Goal: Transaction & Acquisition: Purchase product/service

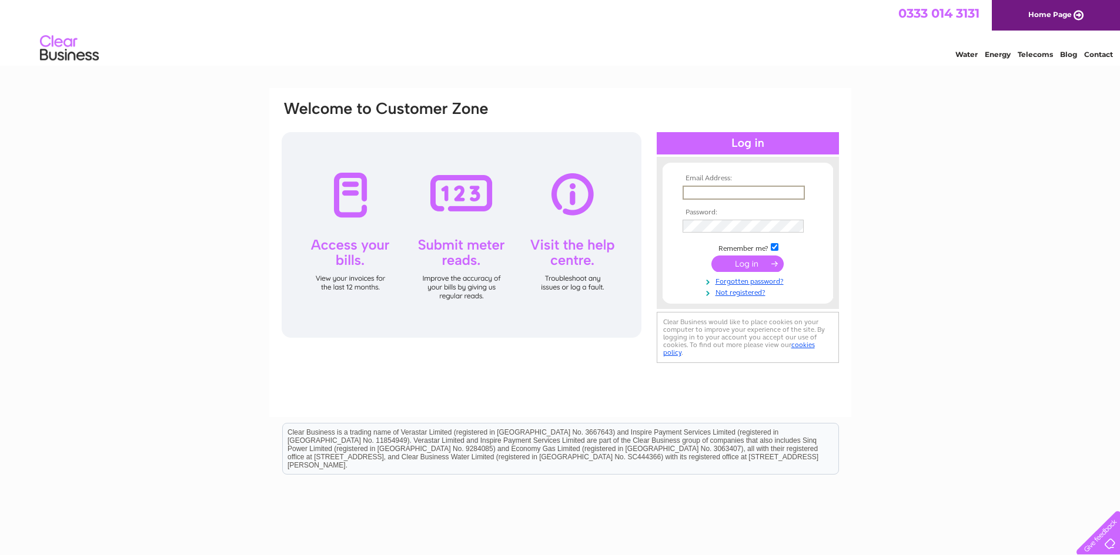
click at [739, 195] on input "text" at bounding box center [743, 193] width 122 height 14
type input "linda@prestigehealthcare.co.uk"
click at [711, 256] on input "submit" at bounding box center [747, 264] width 72 height 16
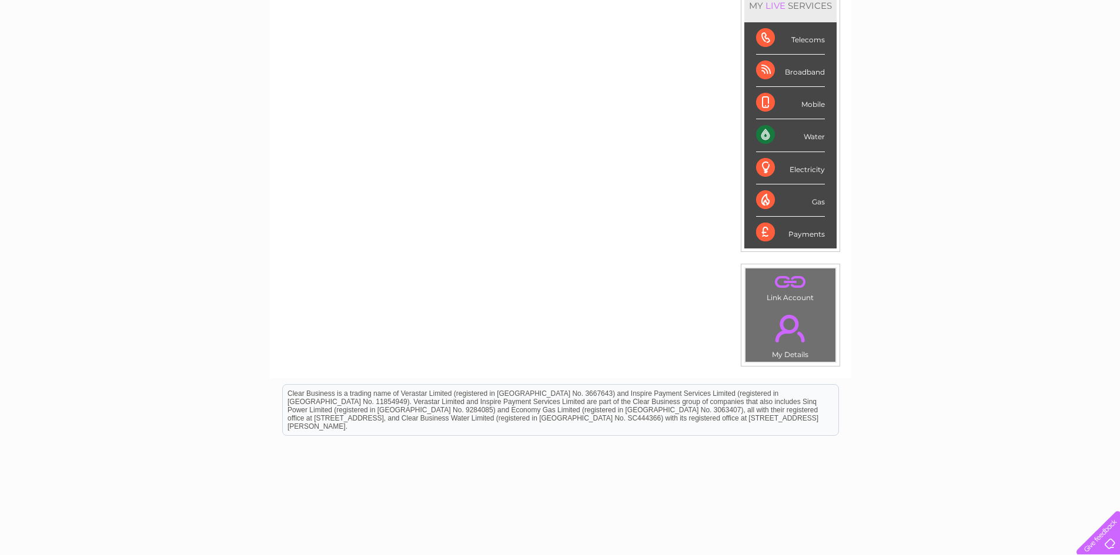
scroll to position [176, 0]
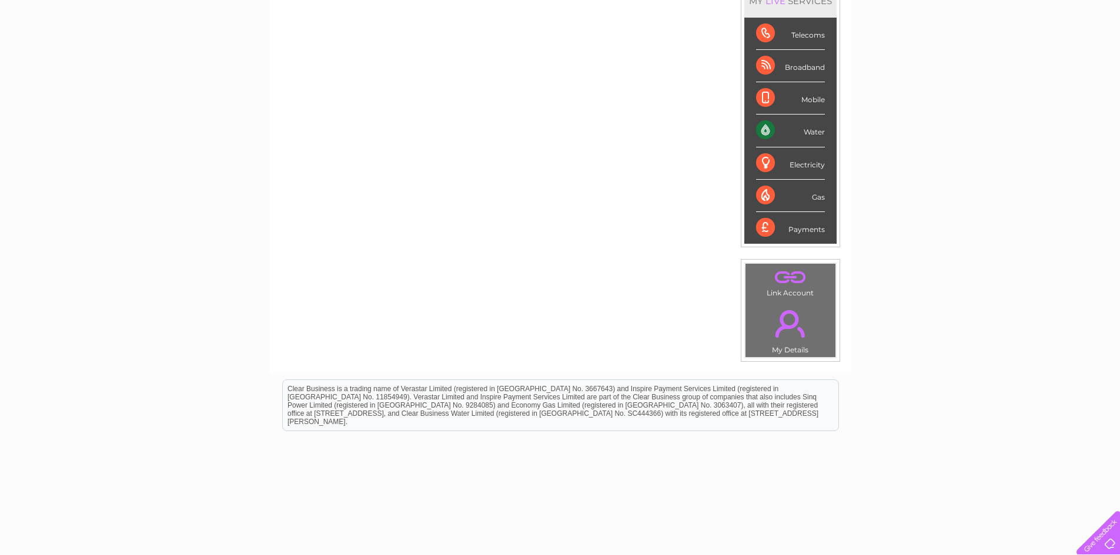
click at [769, 130] on div "Water" at bounding box center [790, 131] width 69 height 32
click at [812, 132] on div "Water" at bounding box center [790, 131] width 69 height 32
click at [816, 133] on div "Water" at bounding box center [790, 131] width 69 height 32
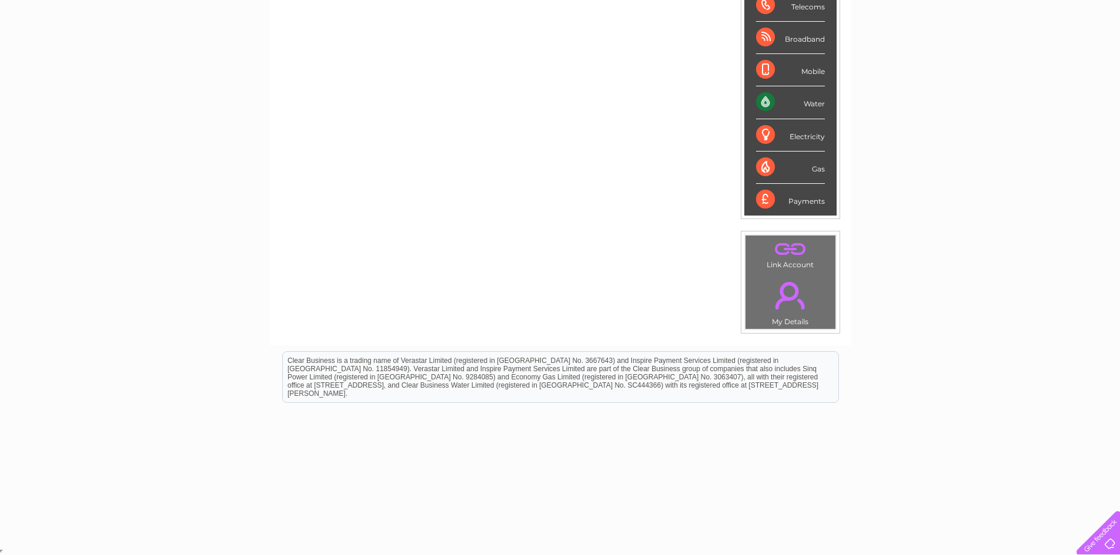
scroll to position [0, 0]
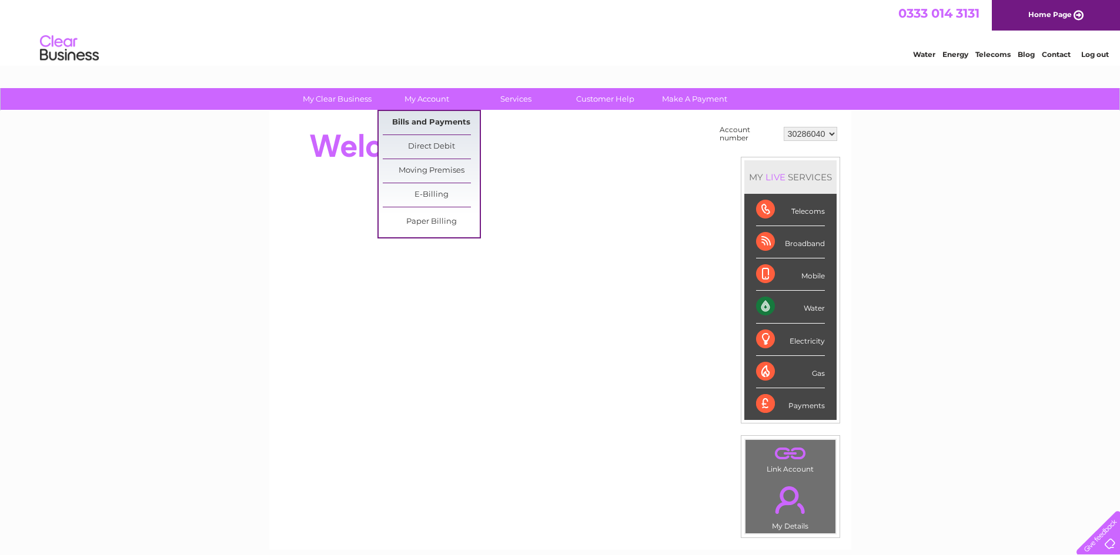
click at [434, 120] on link "Bills and Payments" at bounding box center [431, 123] width 97 height 24
click at [438, 123] on link "Bills and Payments" at bounding box center [431, 123] width 97 height 24
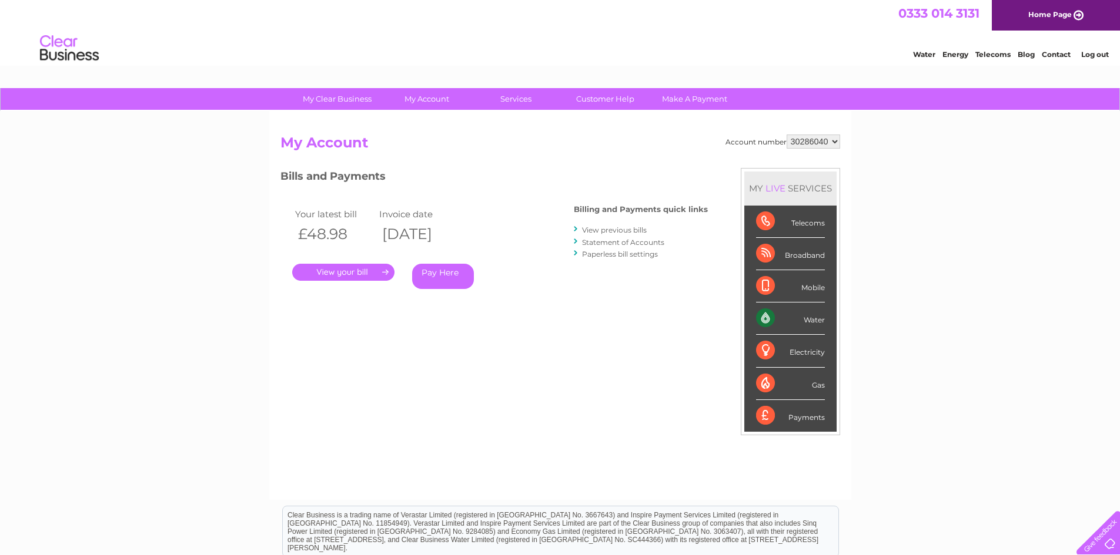
click at [438, 267] on link "Pay Here" at bounding box center [443, 276] width 62 height 25
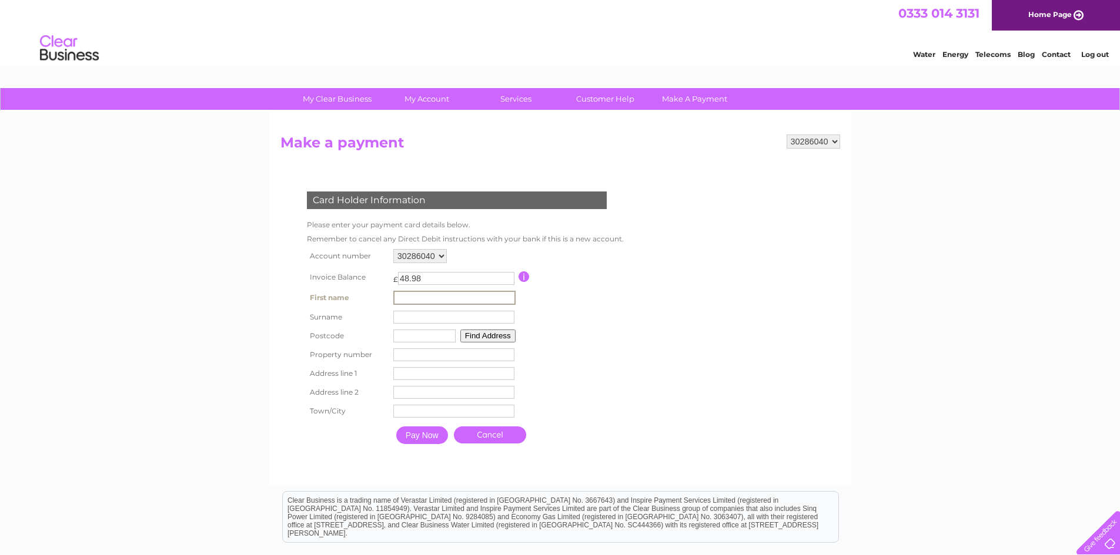
click at [410, 295] on input "text" at bounding box center [454, 298] width 122 height 14
type input "[PERSON_NAME]"
type input "RH1 2LW"
type input "55"
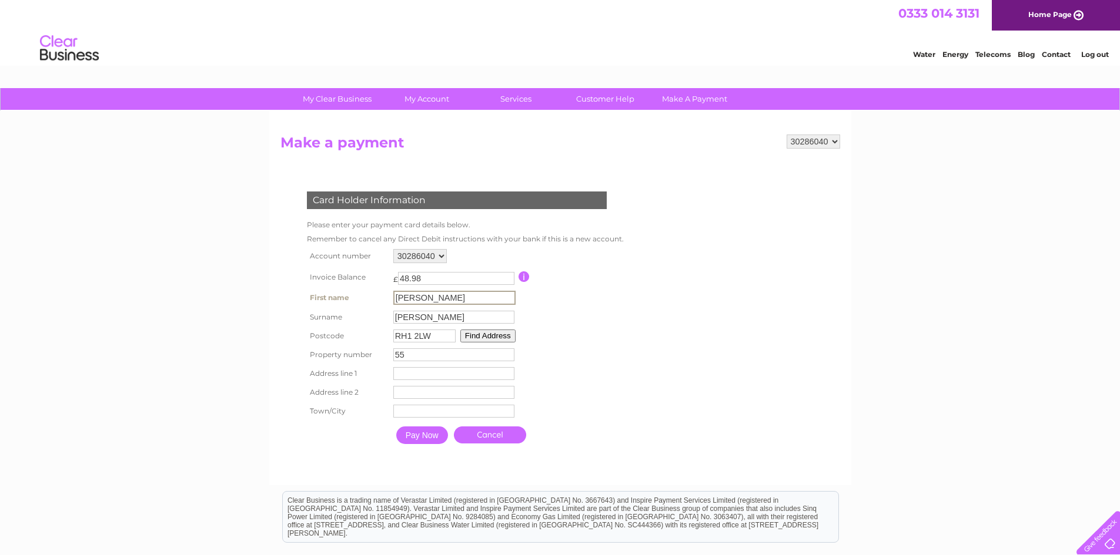
type input "55 Ormside Way"
type input "Holmethorpe Industrial Estate"
type input "Redhill"
drag, startPoint x: 431, startPoint y: 297, endPoint x: 345, endPoint y: 295, distance: 85.8
click at [346, 295] on tr "First name Linda First name" at bounding box center [464, 298] width 320 height 20
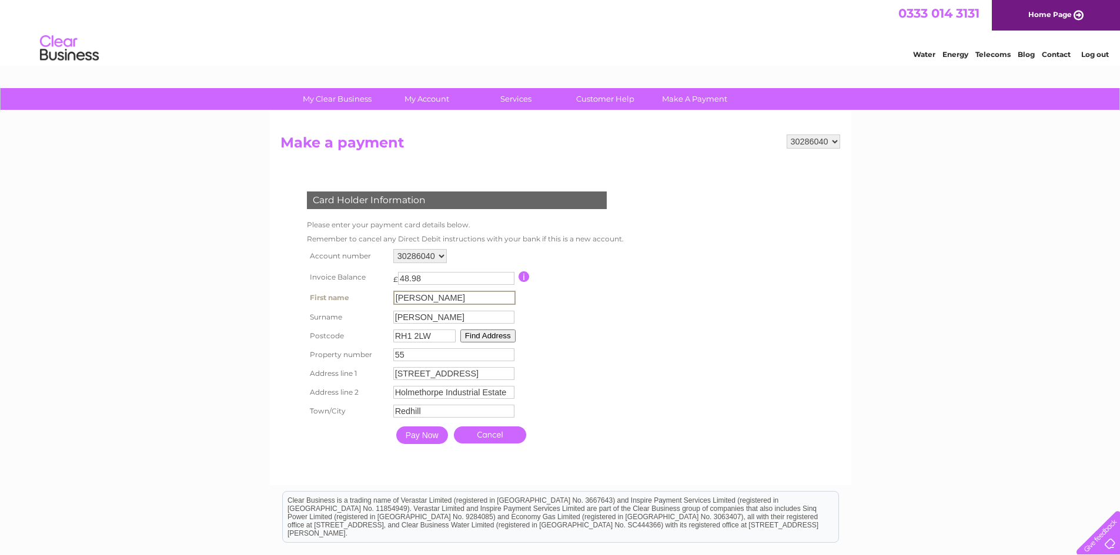
type input "Malcolm"
drag, startPoint x: 437, startPoint y: 319, endPoint x: 331, endPoint y: 312, distance: 106.6
click at [331, 312] on tr "Surname Rogers Surname" at bounding box center [464, 317] width 320 height 20
type input "Fox"
drag, startPoint x: 437, startPoint y: 336, endPoint x: 362, endPoint y: 332, distance: 75.3
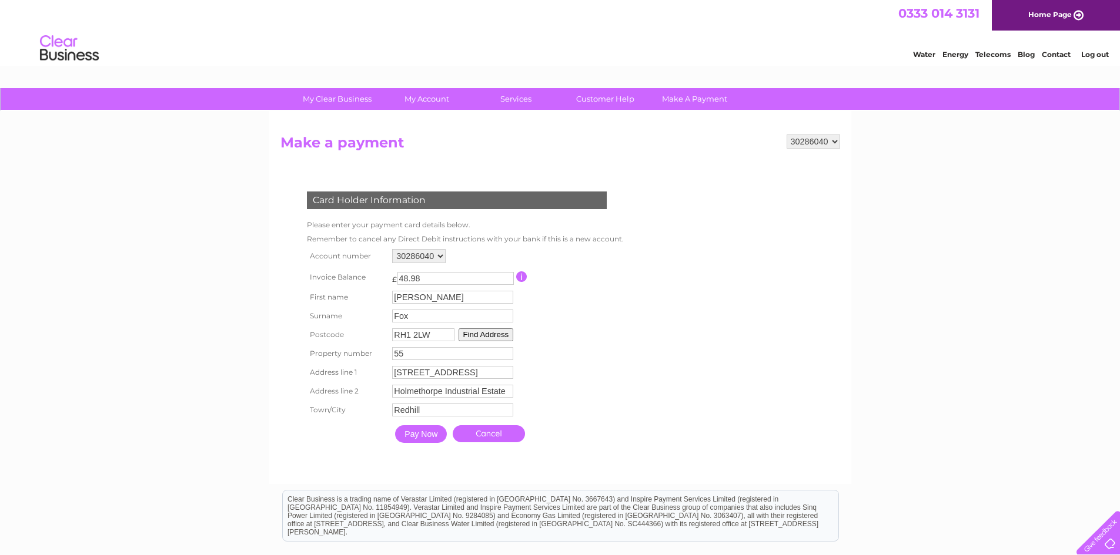
click at [362, 332] on tr "Postcode RH1 2LW Find Address" at bounding box center [462, 335] width 317 height 19
type input "EN4 8SY"
click at [490, 334] on button "Find Address" at bounding box center [485, 335] width 55 height 13
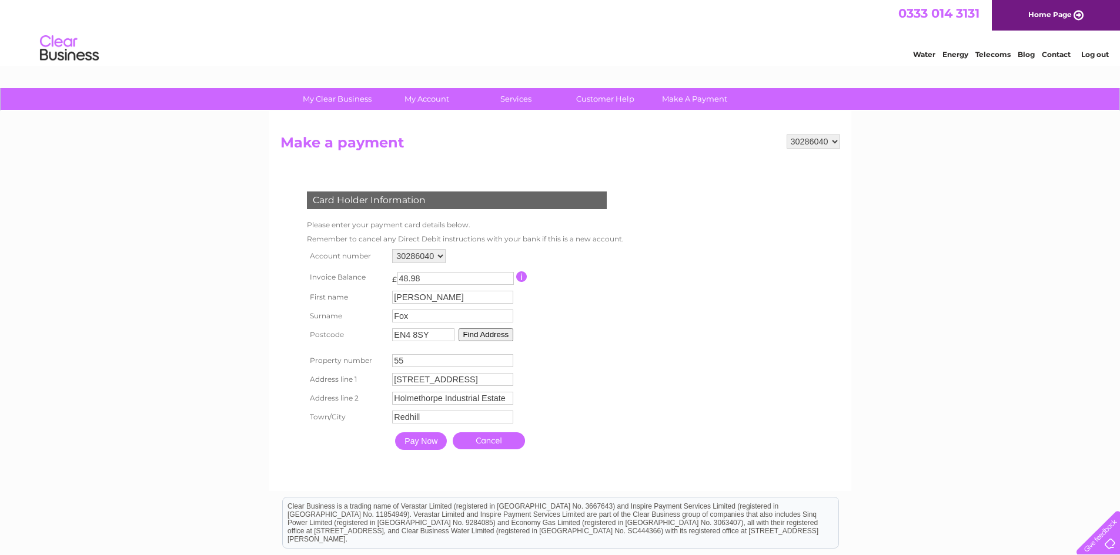
click at [473, 332] on button "Find Address" at bounding box center [485, 335] width 55 height 13
drag, startPoint x: 419, startPoint y: 360, endPoint x: 316, endPoint y: 364, distance: 103.5
click at [316, 364] on tr "Property number 55 Property Number" at bounding box center [462, 360] width 317 height 19
click at [356, 381] on tr "Address line 1 55 Ormside Way Address Line One" at bounding box center [462, 379] width 317 height 19
drag, startPoint x: 397, startPoint y: 406, endPoint x: 387, endPoint y: 407, distance: 10.0
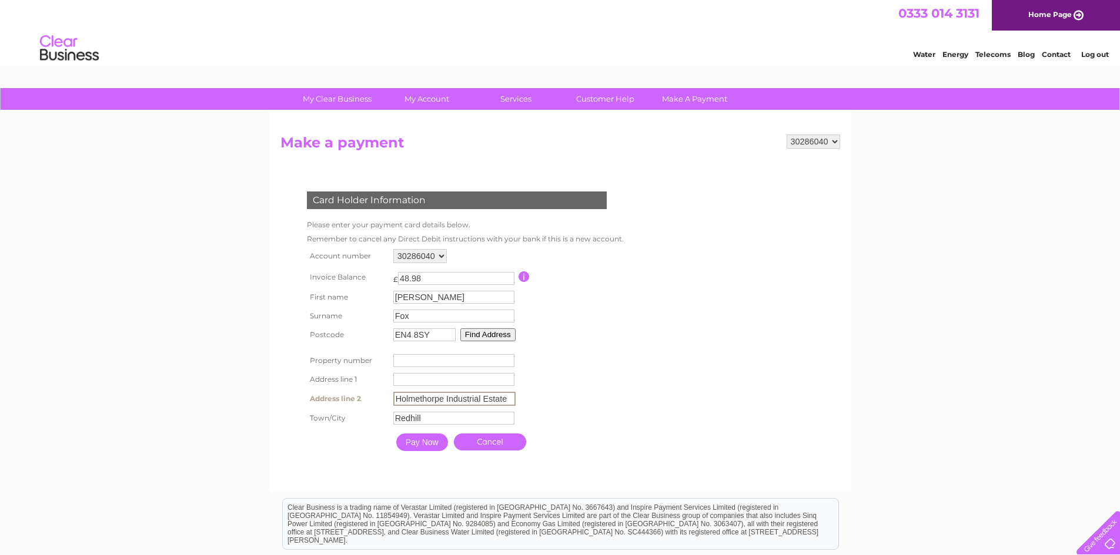
click at [387, 407] on tr "Address line 2 Holmethorpe Industrial Estate Address Line Two" at bounding box center [464, 399] width 320 height 20
drag, startPoint x: 395, startPoint y: 419, endPoint x: 345, endPoint y: 420, distance: 50.0
click at [345, 420] on tr "Town/City Redhill Town" at bounding box center [464, 418] width 320 height 20
click at [469, 337] on button "Find Address" at bounding box center [487, 335] width 55 height 13
click at [439, 337] on input "EN4 8SY" at bounding box center [423, 335] width 62 height 13
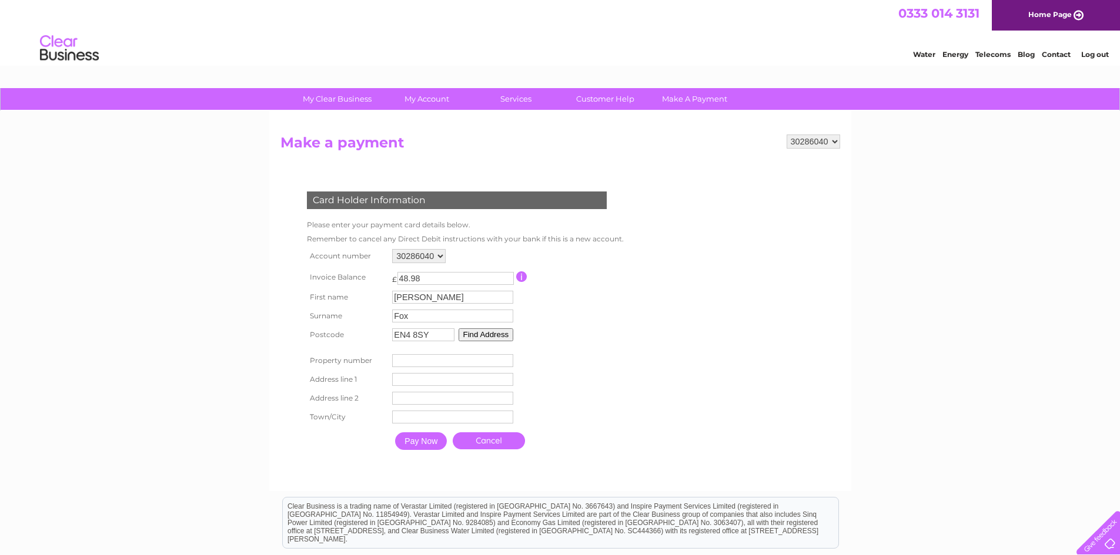
click at [476, 335] on button "Find Address" at bounding box center [485, 335] width 55 height 13
click at [412, 360] on input "number" at bounding box center [452, 360] width 121 height 13
click at [438, 335] on input "EN4 8SY" at bounding box center [423, 335] width 62 height 13
click at [369, 338] on tr "Postcode EN4 8SY Find Address" at bounding box center [462, 335] width 317 height 19
click at [395, 433] on input "Pay Now" at bounding box center [421, 442] width 52 height 18
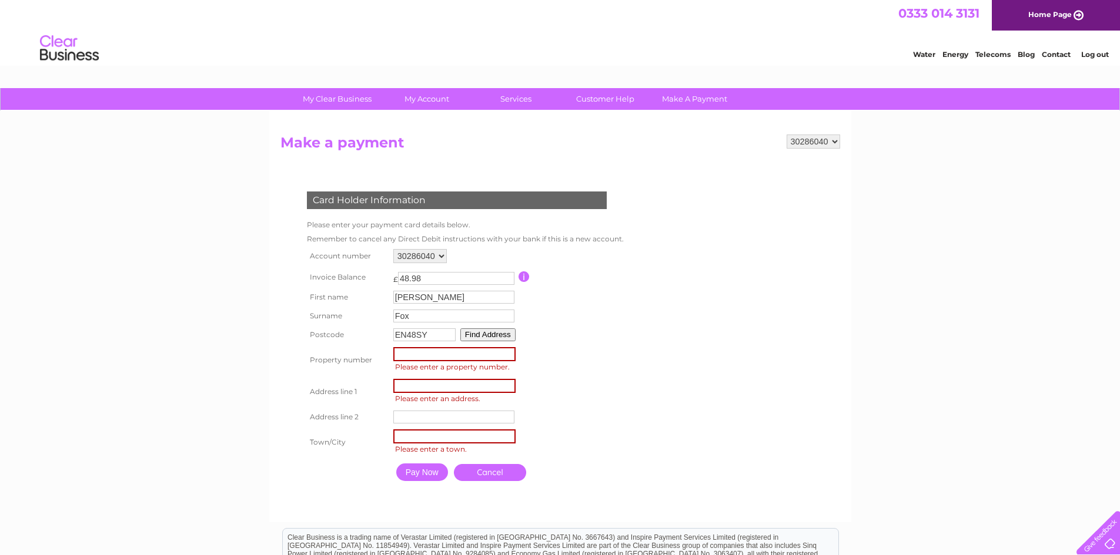
click at [491, 334] on button "Find Address" at bounding box center [487, 335] width 55 height 13
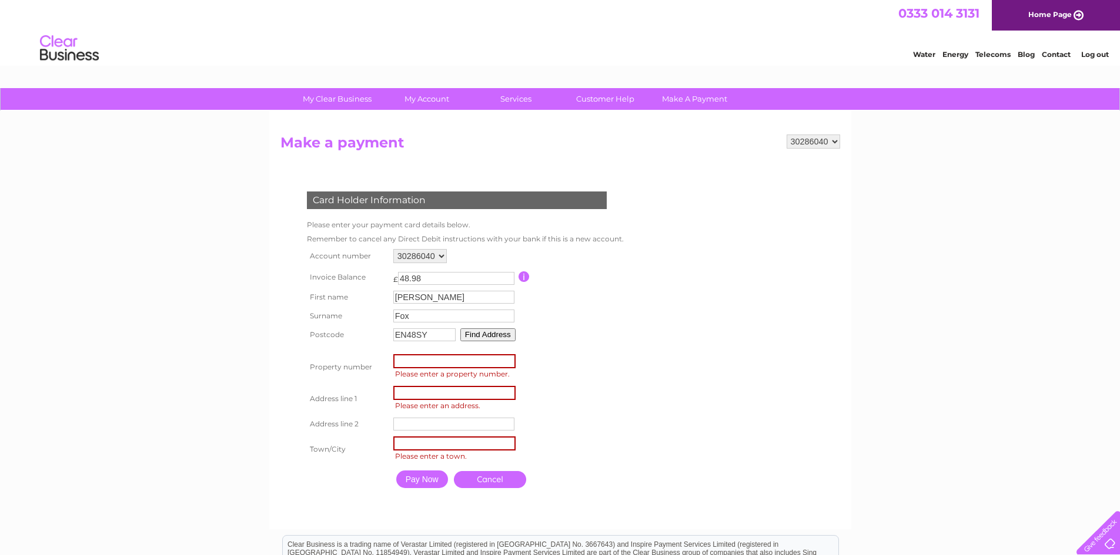
click at [413, 336] on input "EN48SY" at bounding box center [424, 335] width 62 height 13
type input "EN4 8SY"
click at [428, 364] on input "number" at bounding box center [454, 361] width 122 height 14
type input "5"
type input "Church Hill Road"
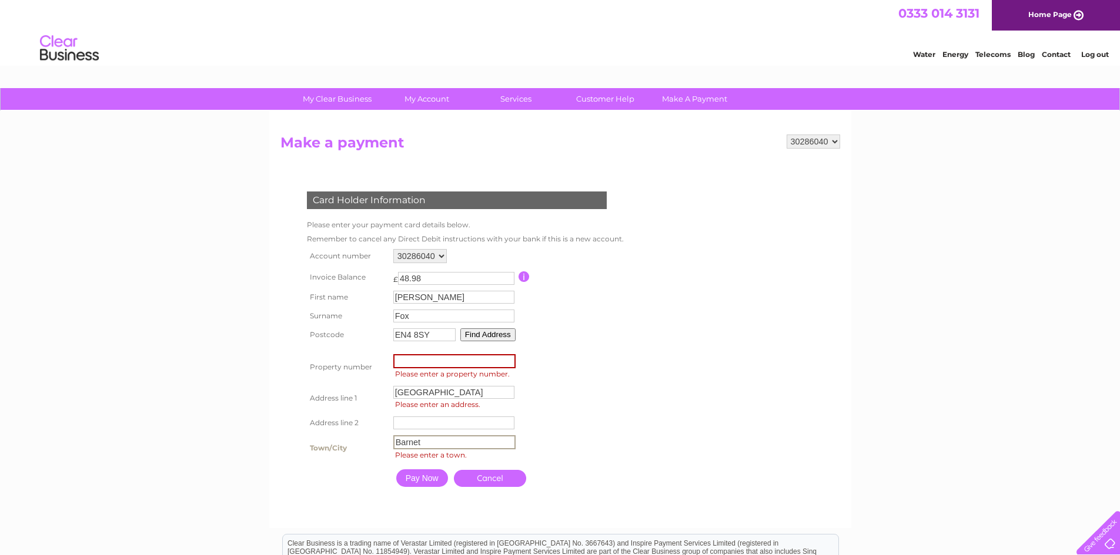
type input "Barnet"
click at [424, 477] on input "Pay Now" at bounding box center [422, 479] width 52 height 18
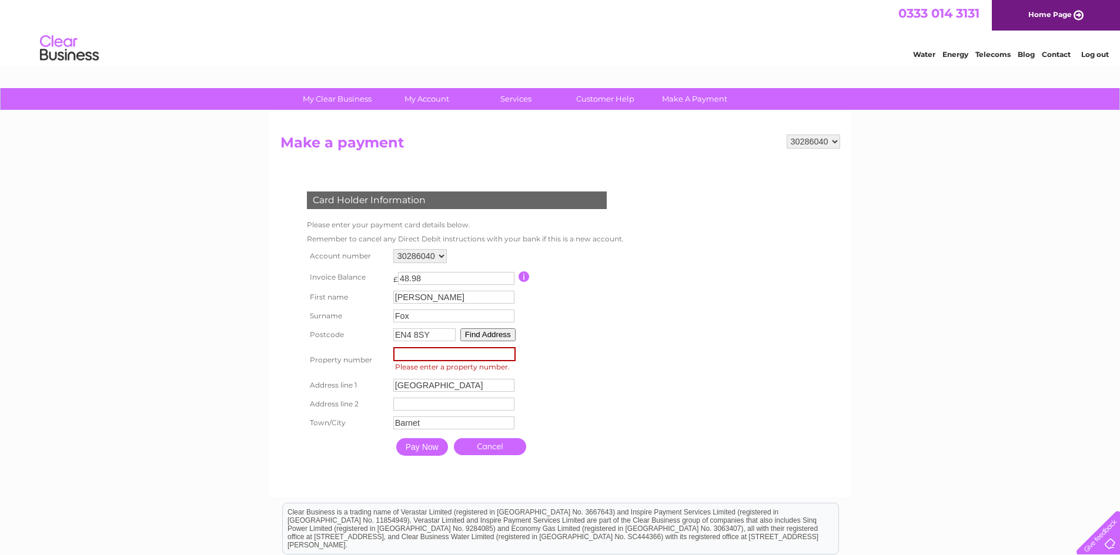
drag, startPoint x: 410, startPoint y: 350, endPoint x: 416, endPoint y: 356, distance: 8.7
click at [410, 350] on input "number" at bounding box center [454, 354] width 122 height 14
type input "5"
click at [420, 384] on input "Church Hill Road" at bounding box center [452, 384] width 121 height 13
click at [407, 356] on input "5" at bounding box center [453, 353] width 121 height 13
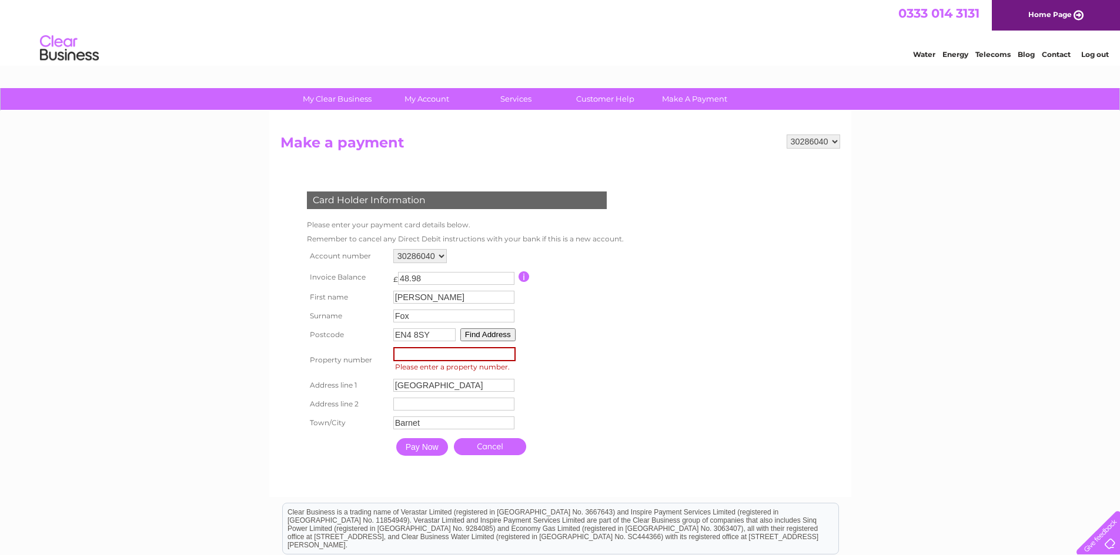
click at [396, 438] on input "Pay Now" at bounding box center [422, 447] width 52 height 18
click at [423, 390] on input "Church Hill Road" at bounding box center [453, 385] width 121 height 13
click at [411, 355] on input "number" at bounding box center [454, 354] width 122 height 14
type input "5"
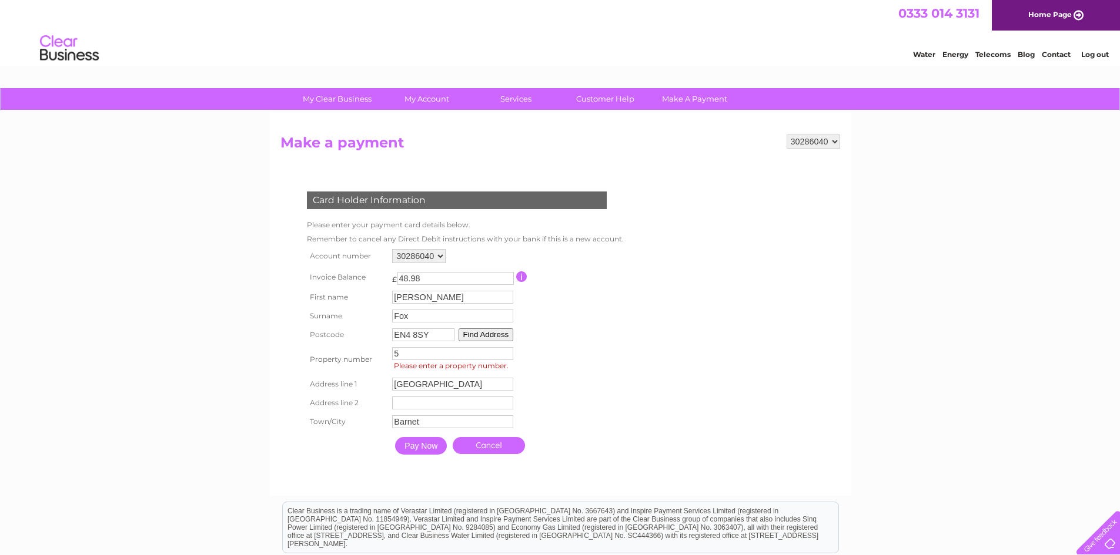
click at [423, 443] on input "Pay Now" at bounding box center [421, 446] width 52 height 18
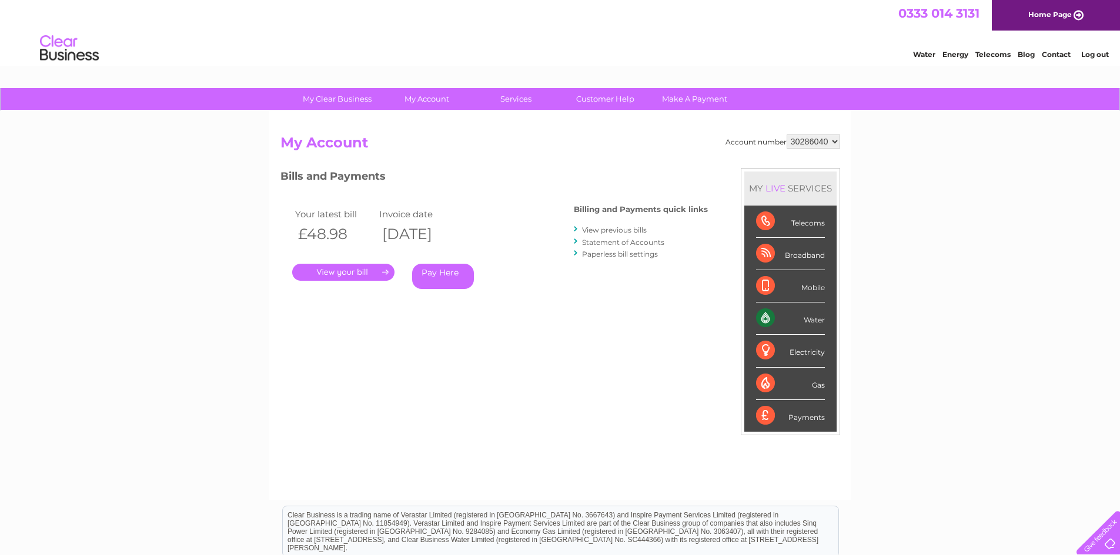
click at [349, 274] on link "." at bounding box center [343, 272] width 102 height 17
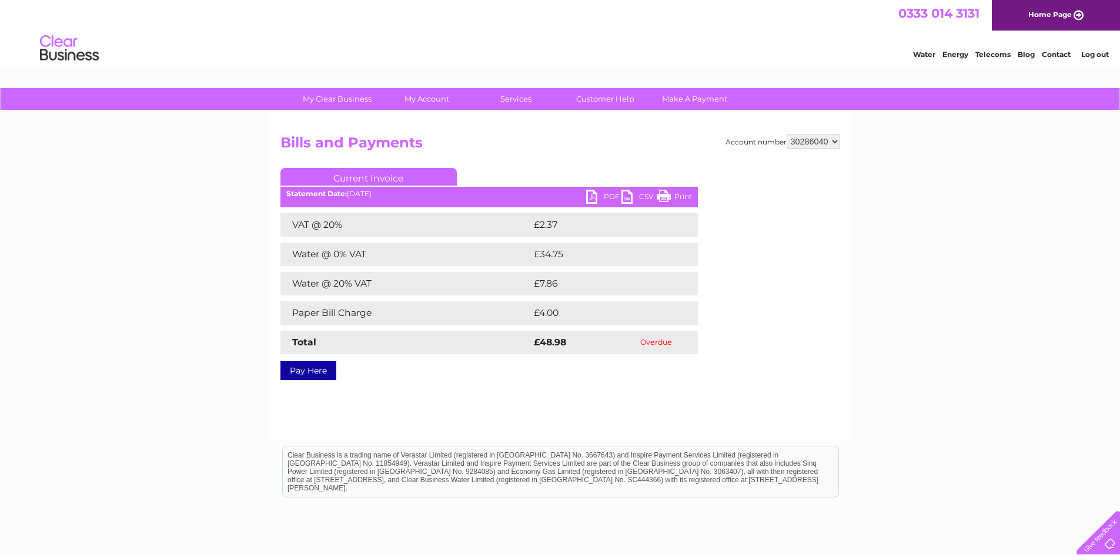
click at [595, 195] on link "PDF" at bounding box center [603, 198] width 35 height 17
click at [322, 365] on link "Pay Here" at bounding box center [308, 370] width 56 height 19
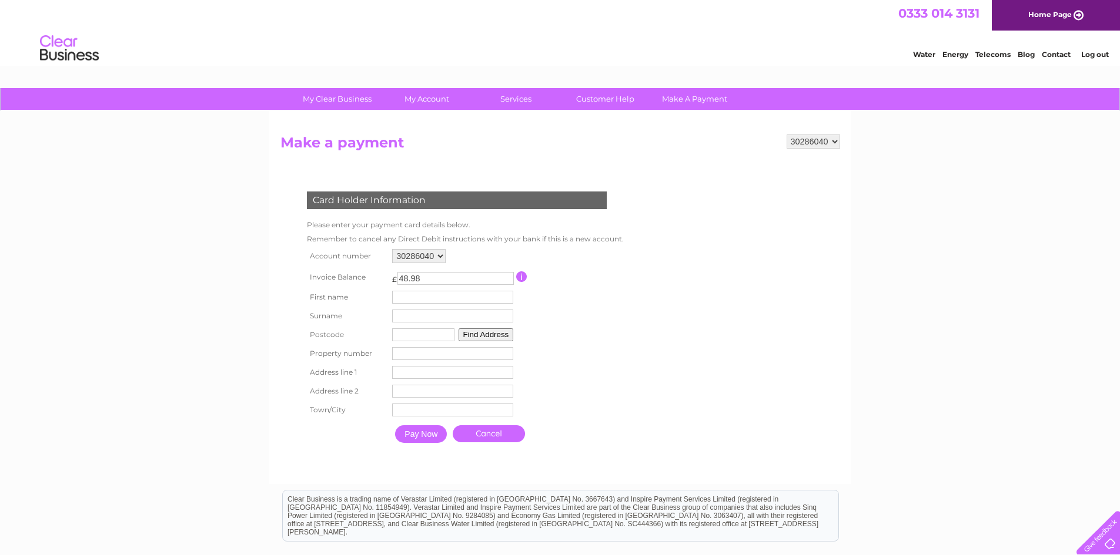
click at [413, 299] on input "text" at bounding box center [452, 297] width 121 height 13
click at [414, 302] on input "text" at bounding box center [454, 298] width 122 height 14
click at [424, 291] on input "text" at bounding box center [454, 298] width 122 height 14
click at [428, 302] on input "text" at bounding box center [454, 298] width 122 height 14
type input "[PERSON_NAME]"
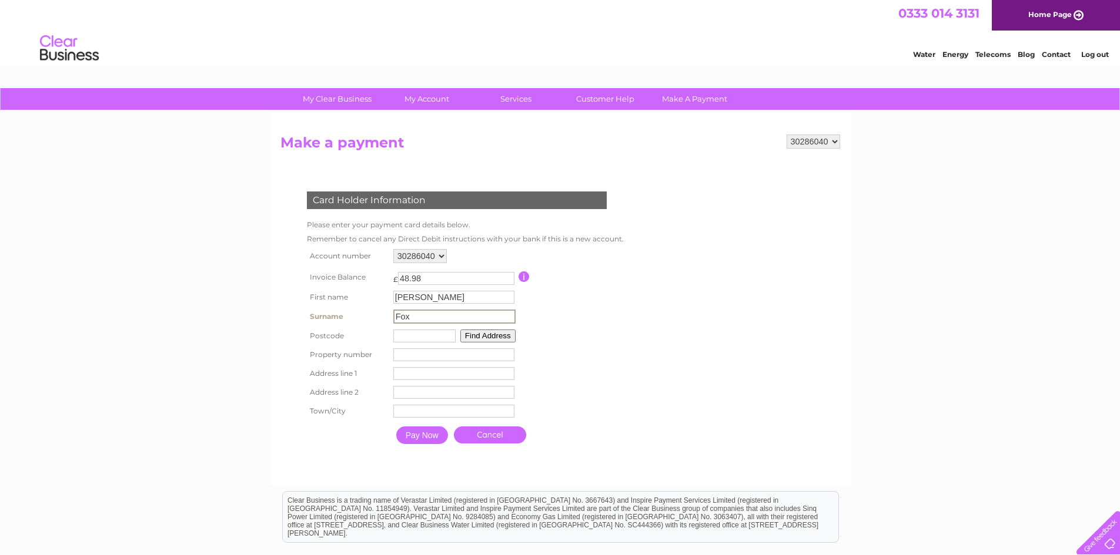
type input "Fox"
type input "EN4 8SY"
type input "[STREET_ADDRESS]"
type input "Barnet"
click at [423, 435] on input "Pay Now" at bounding box center [421, 435] width 52 height 18
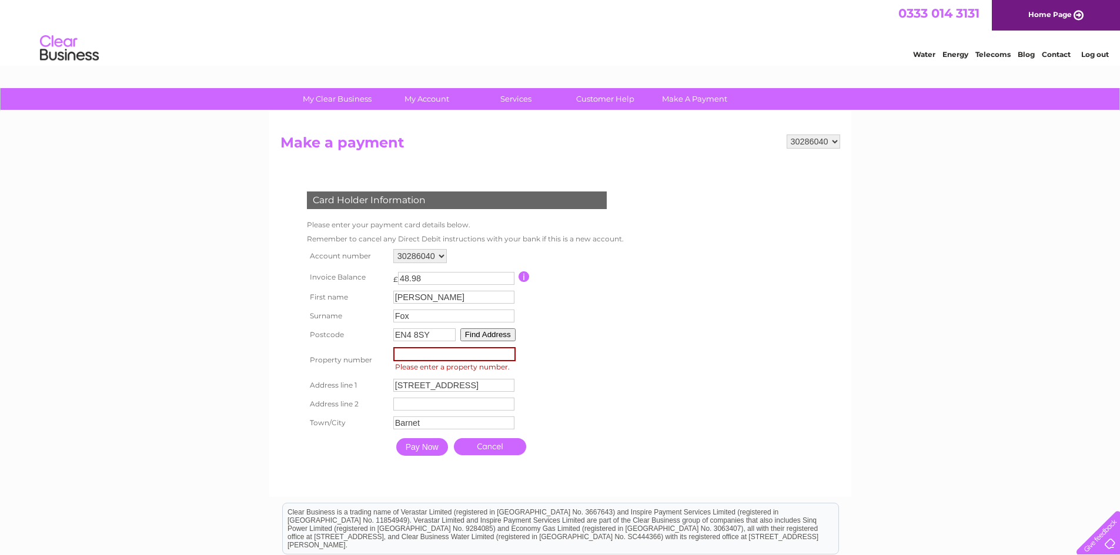
click at [430, 354] on input "number" at bounding box center [454, 354] width 122 height 14
type input "5"
click at [421, 403] on input "text" at bounding box center [453, 404] width 121 height 13
click at [425, 444] on input "Pay Now" at bounding box center [422, 447] width 52 height 18
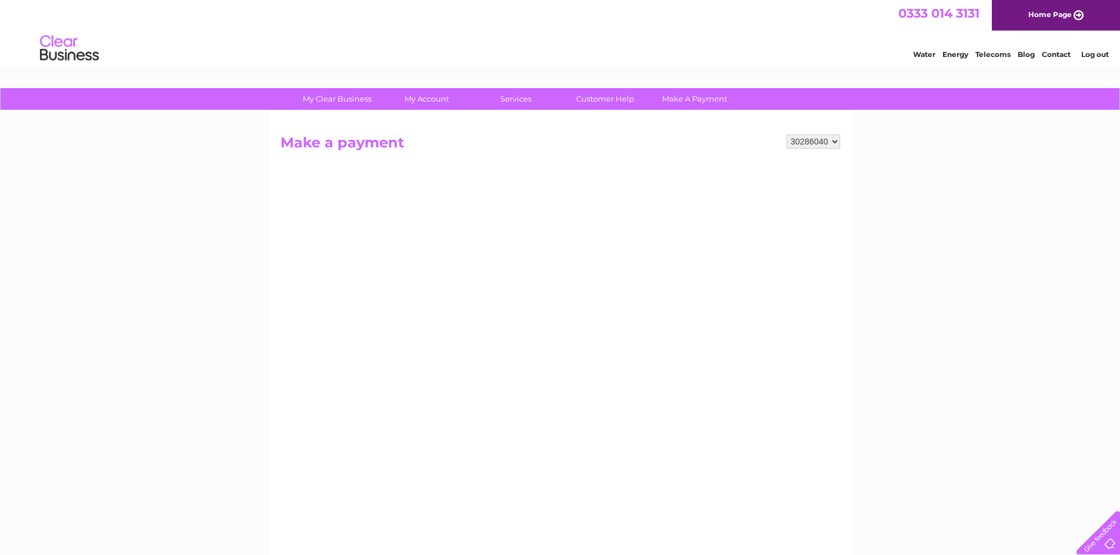
click at [835, 140] on select "30286040" at bounding box center [812, 142] width 53 height 14
click at [835, 141] on select "30286040" at bounding box center [812, 142] width 53 height 14
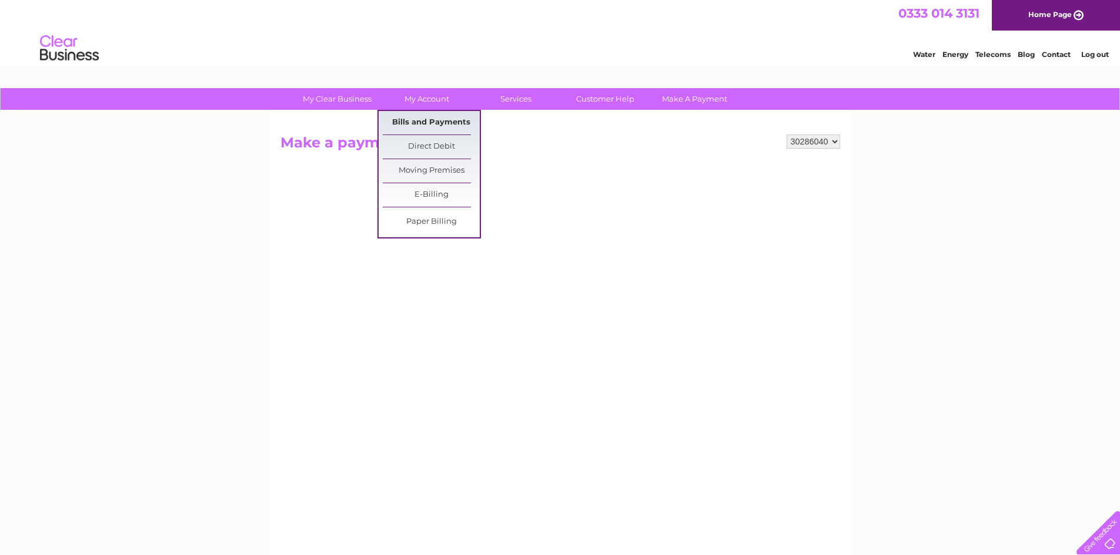
click at [433, 123] on link "Bills and Payments" at bounding box center [431, 123] width 97 height 24
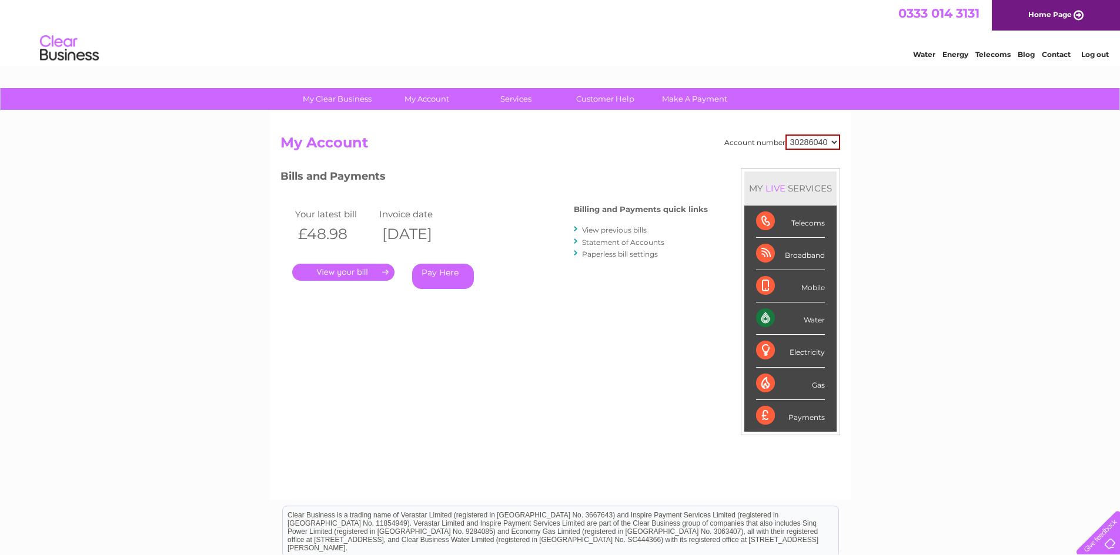
click at [812, 45] on div "Water Energy Telecoms Blog Contact Log out" at bounding box center [560, 50] width 1120 height 38
